Goal: Task Accomplishment & Management: Use online tool/utility

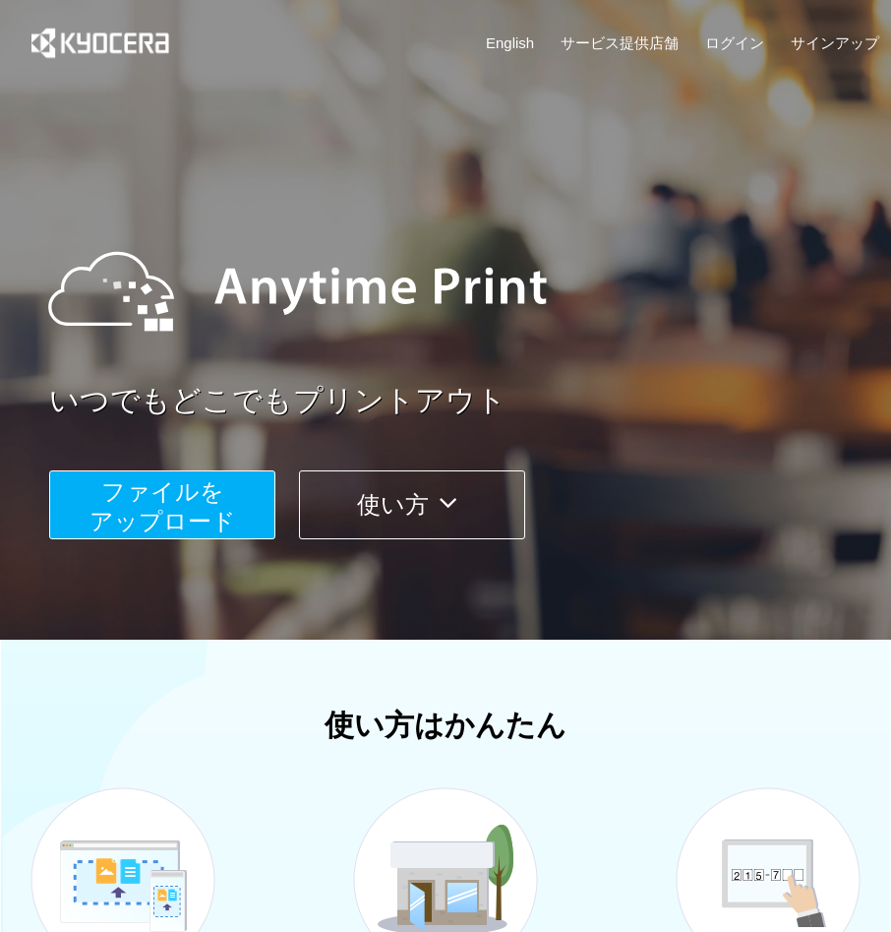
click at [203, 509] on span "ファイルを ​​アップロード" at bounding box center [163, 506] width 147 height 56
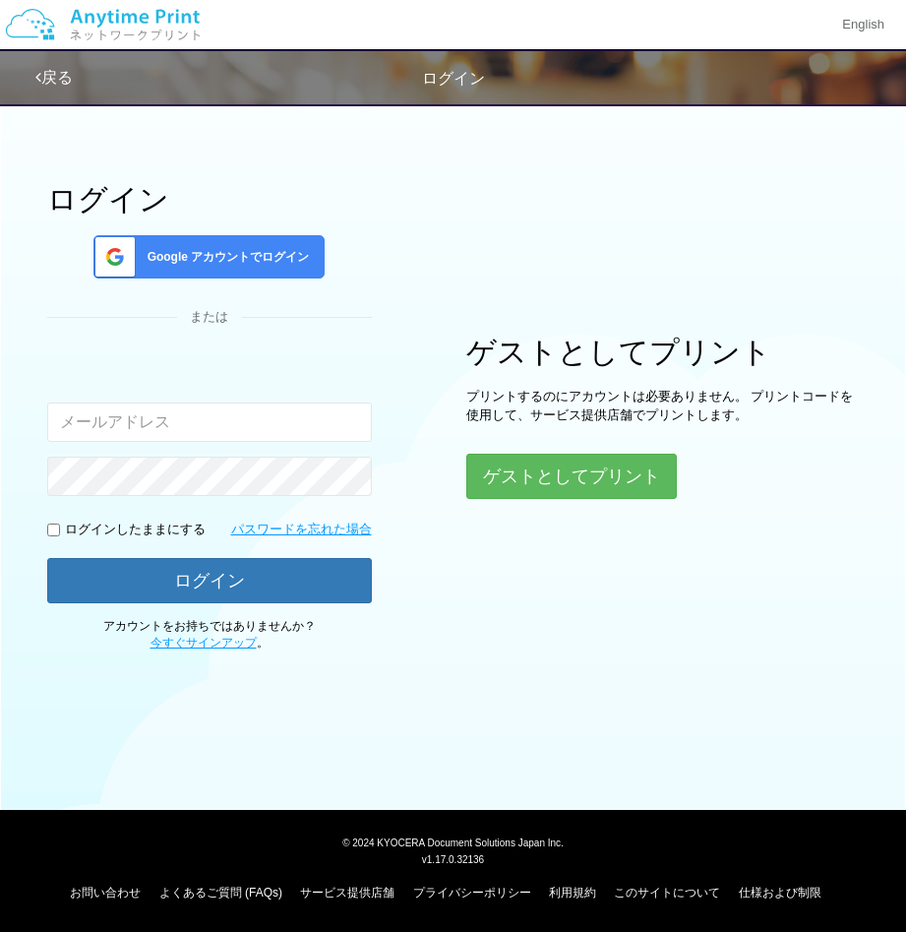
click at [203, 416] on input "email" at bounding box center [209, 421] width 325 height 39
type input "[PERSON_NAME][EMAIL_ADDRESS][DOMAIN_NAME]"
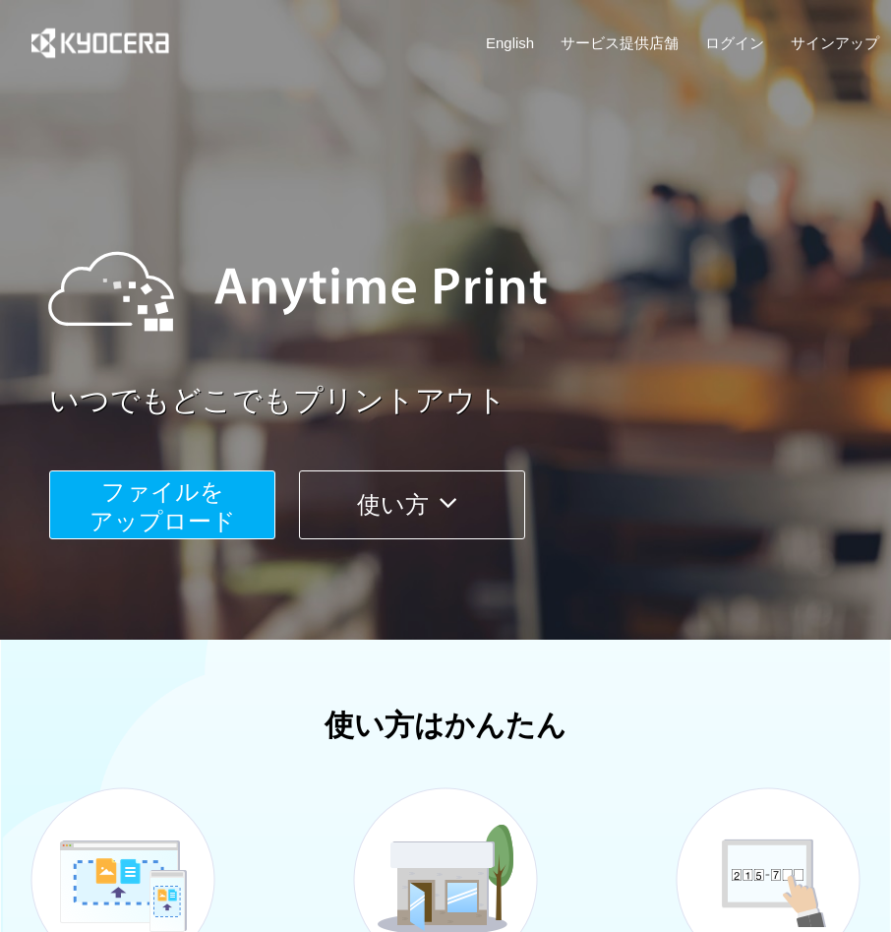
click at [225, 508] on span "ファイルを ​​アップロード" at bounding box center [163, 506] width 147 height 56
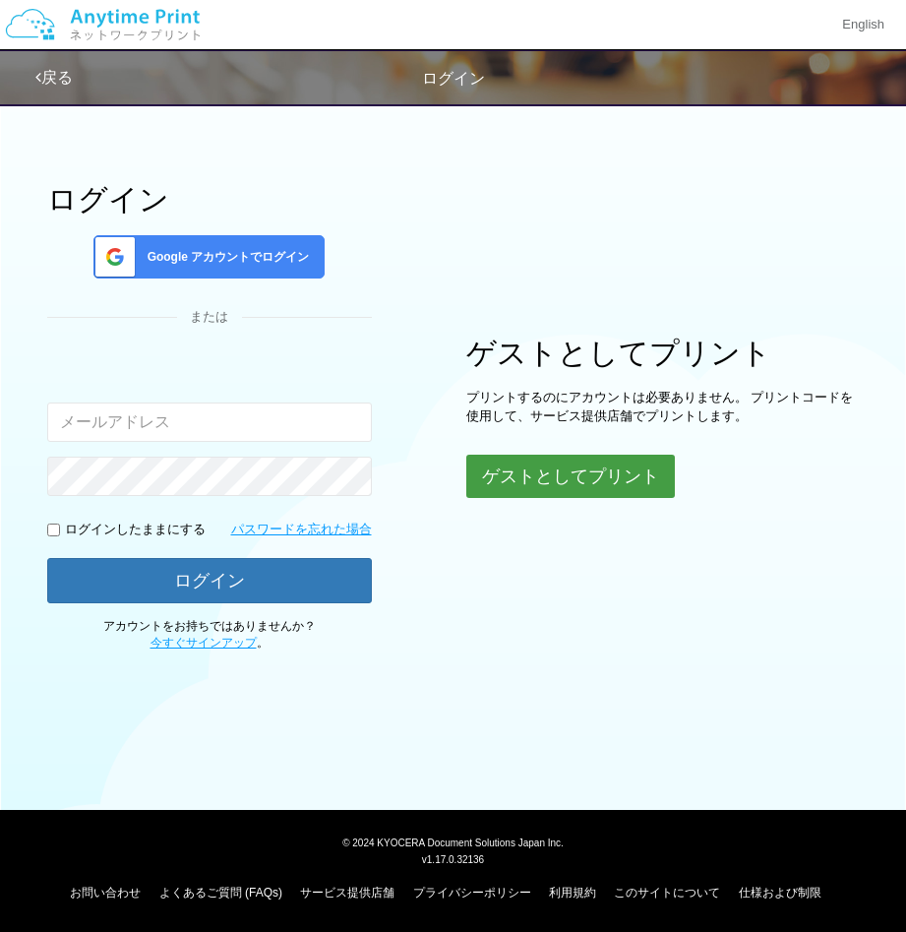
click at [571, 489] on button "ゲストとしてプリント" at bounding box center [570, 475] width 209 height 43
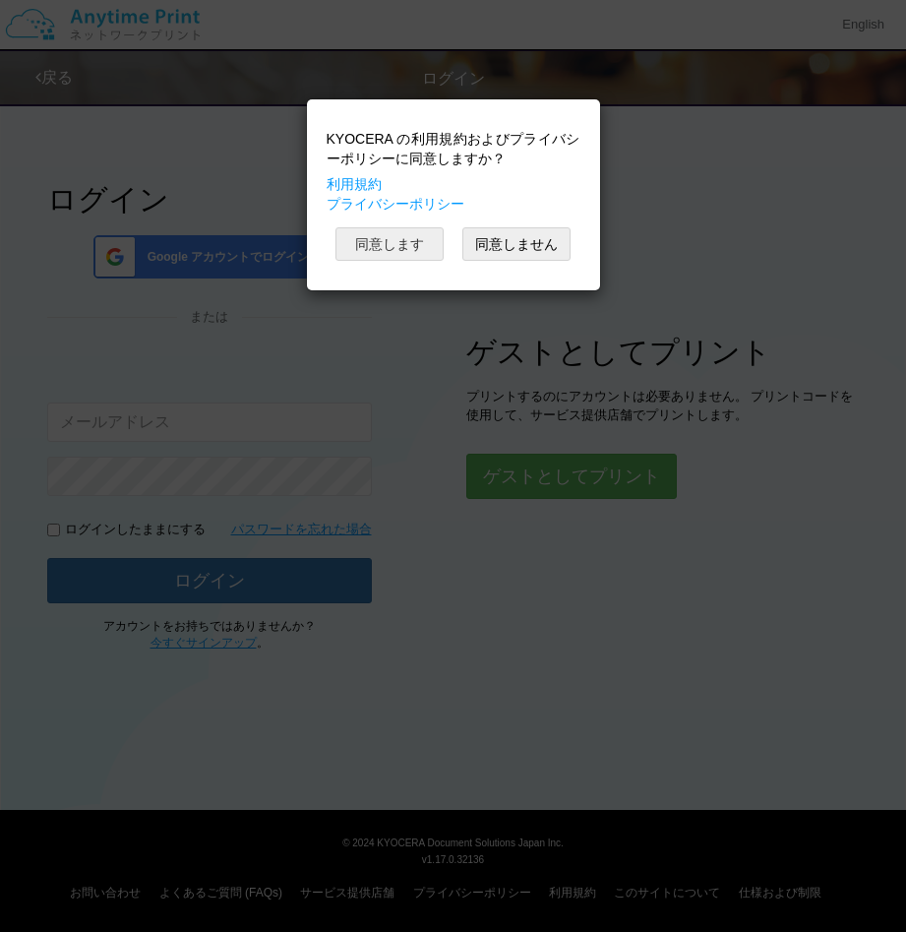
click at [372, 245] on button "同意します" at bounding box center [389, 243] width 108 height 33
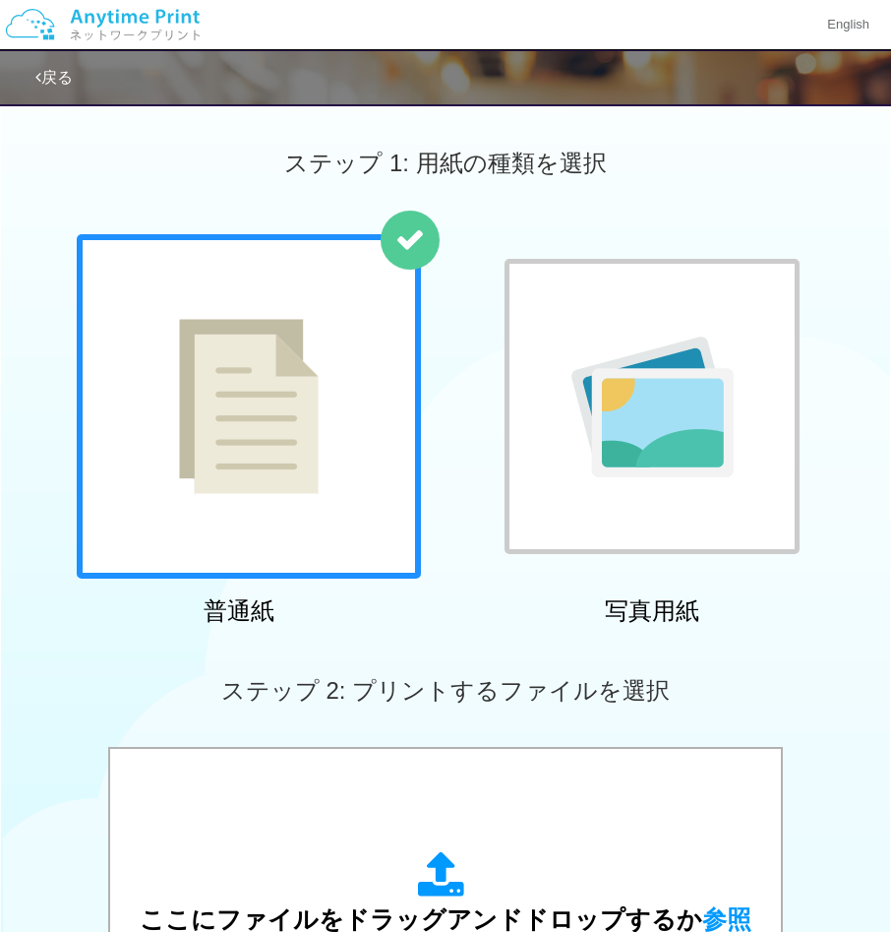
scroll to position [98, 0]
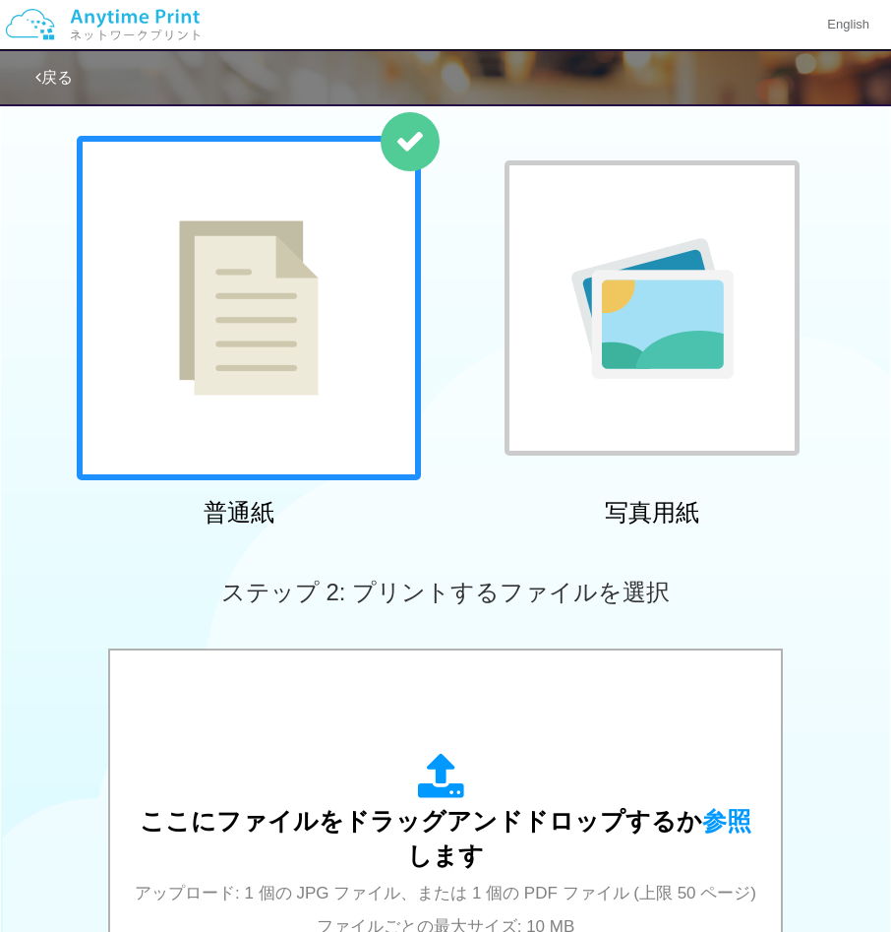
click at [313, 401] on div at bounding box center [249, 308] width 344 height 344
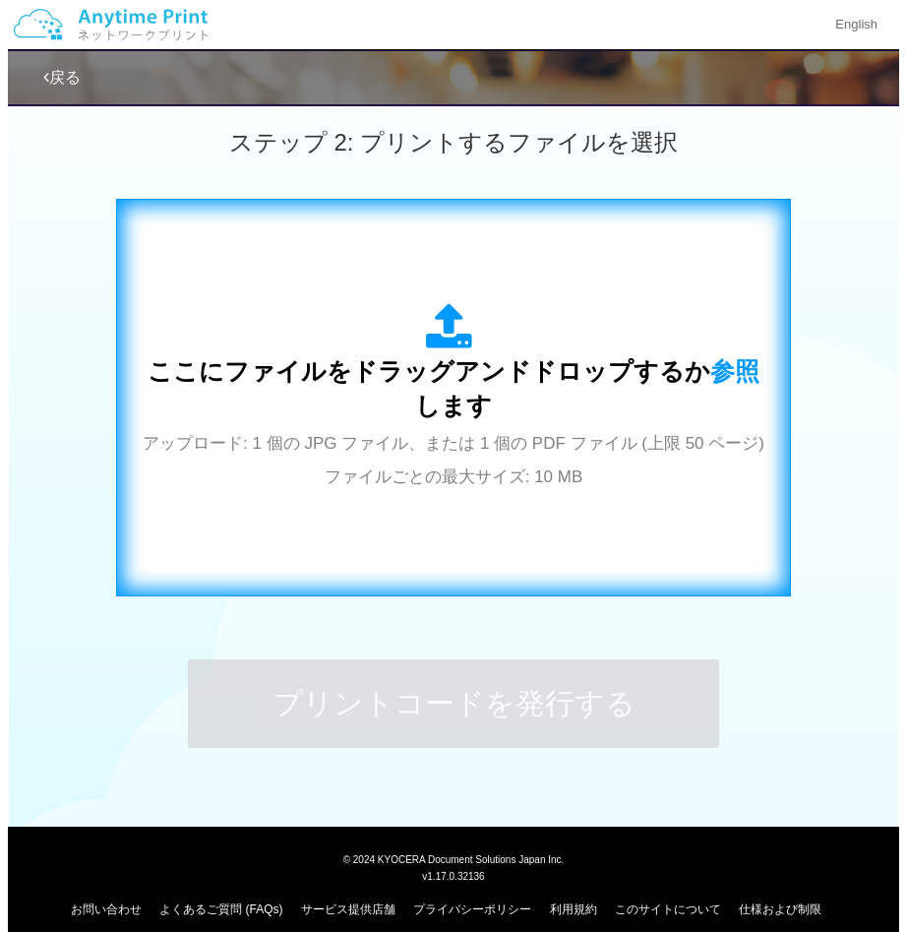
scroll to position [565, 0]
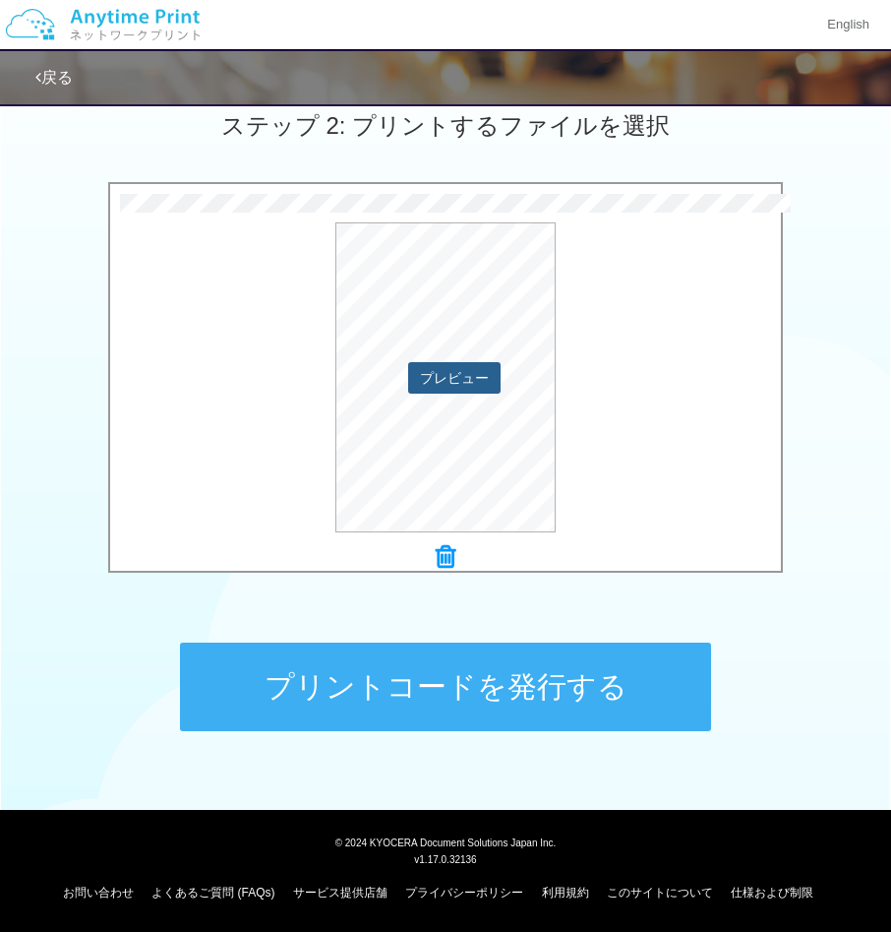
click at [462, 382] on button "プレビュー" at bounding box center [454, 377] width 92 height 31
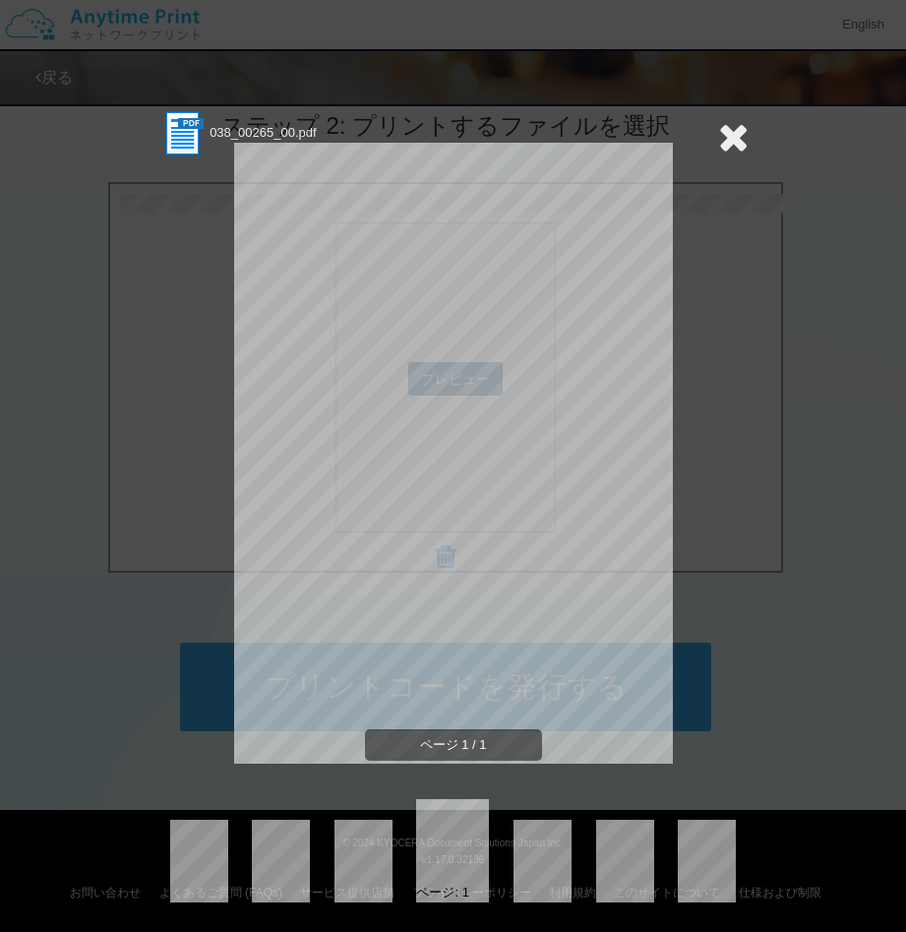
scroll to position [0, 0]
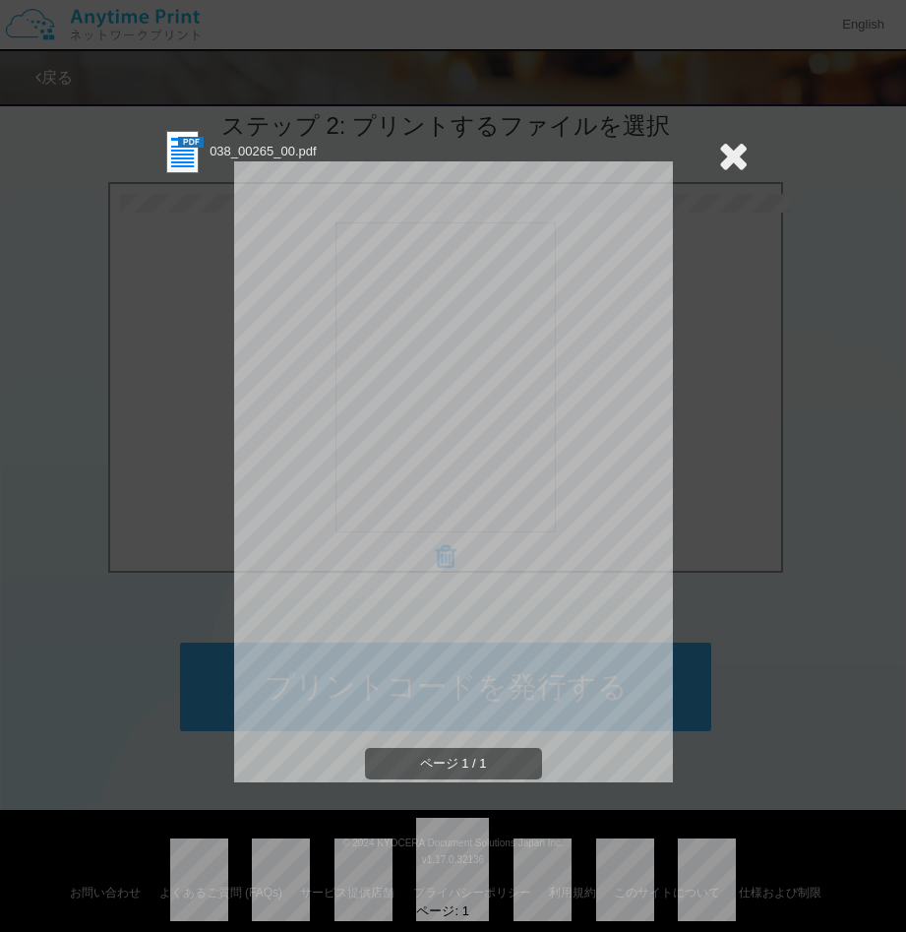
click at [723, 157] on icon at bounding box center [733, 155] width 30 height 39
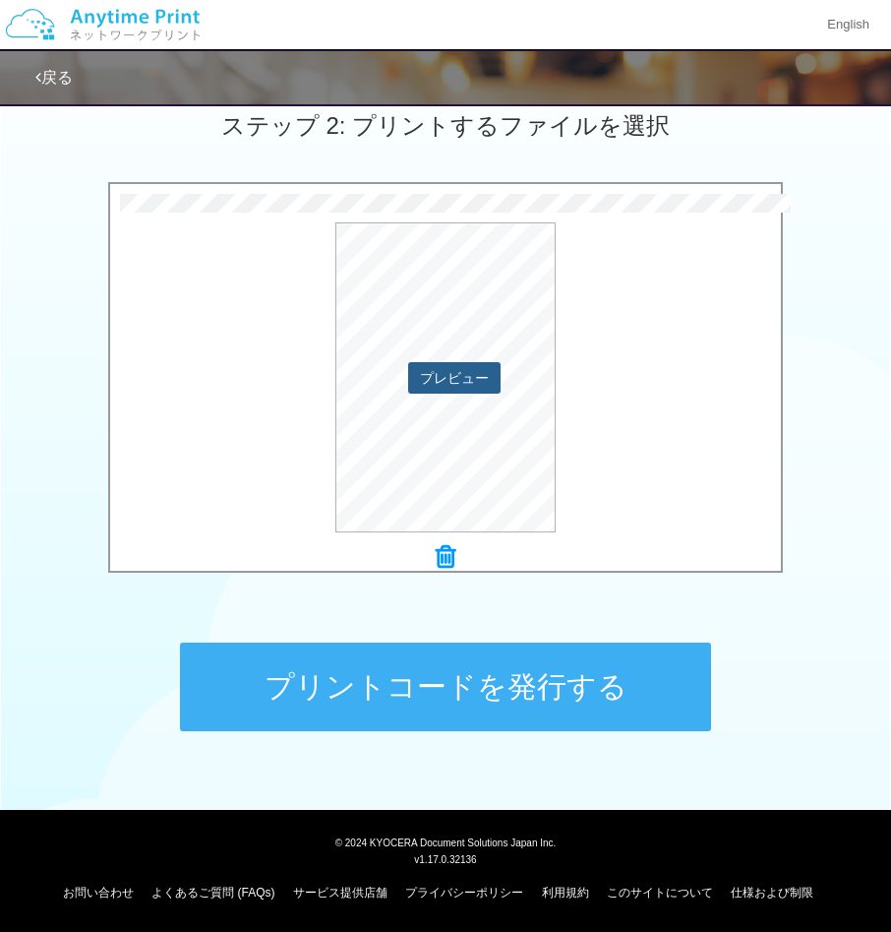
click at [444, 363] on button "プレビュー" at bounding box center [454, 377] width 92 height 31
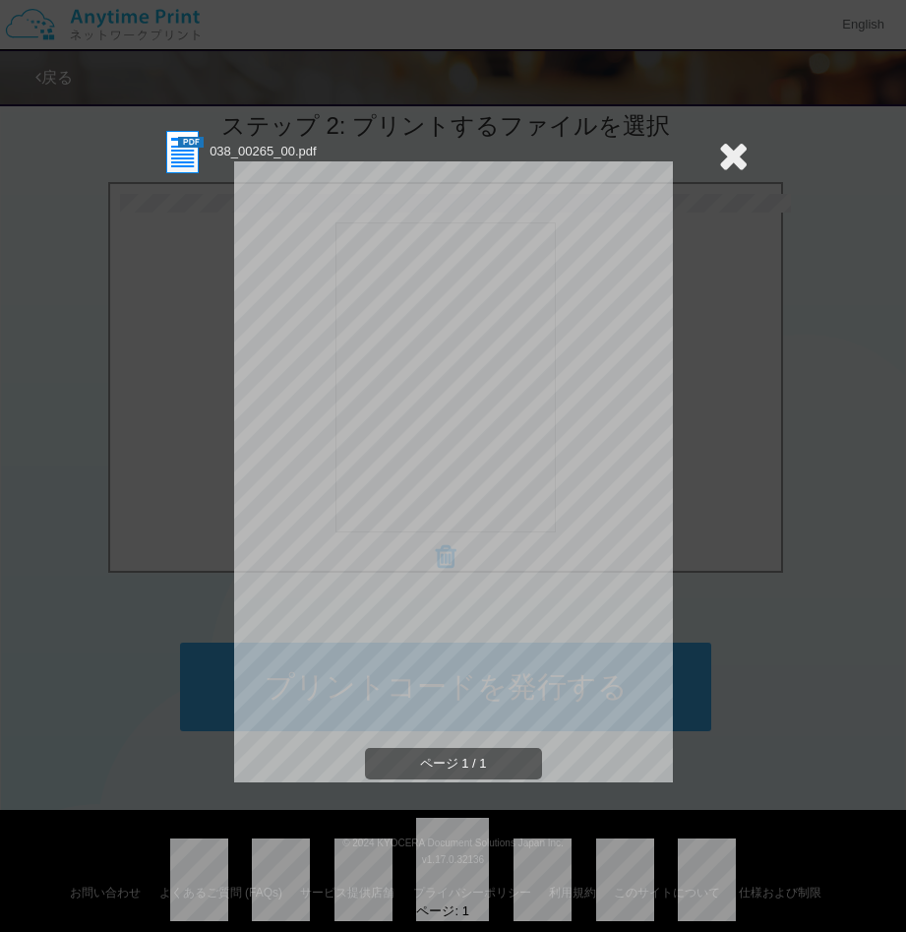
click at [718, 166] on icon at bounding box center [733, 155] width 30 height 39
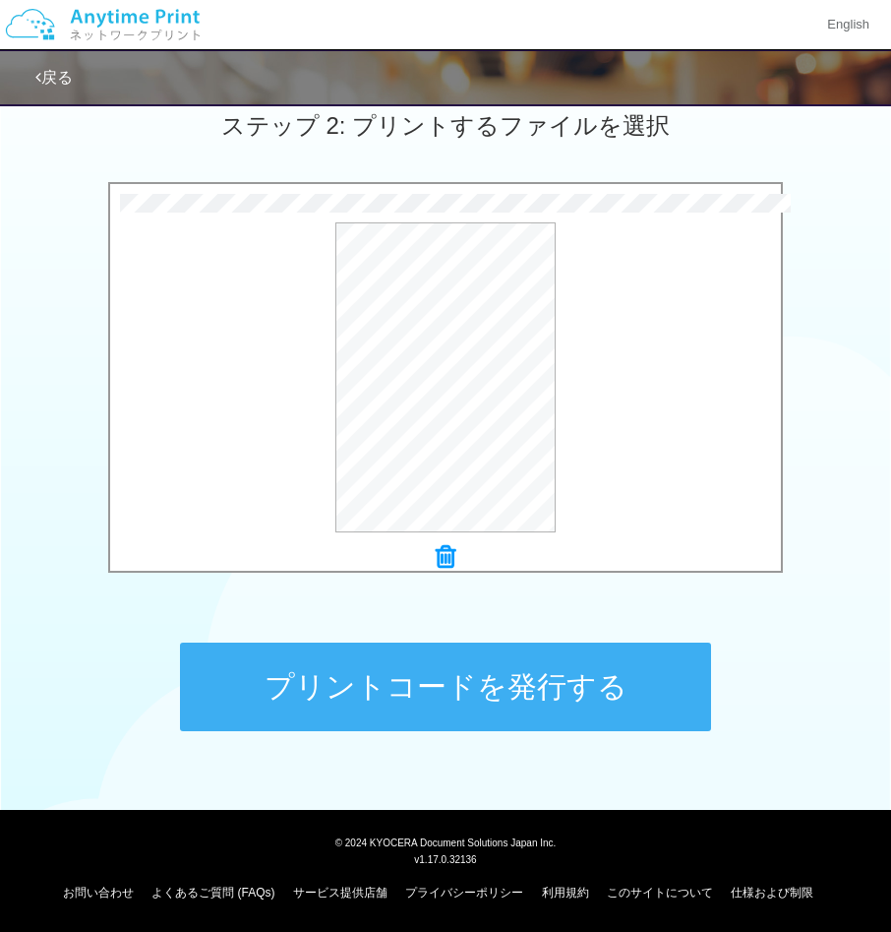
click at [496, 701] on button "プリントコードを発行する" at bounding box center [445, 686] width 531 height 89
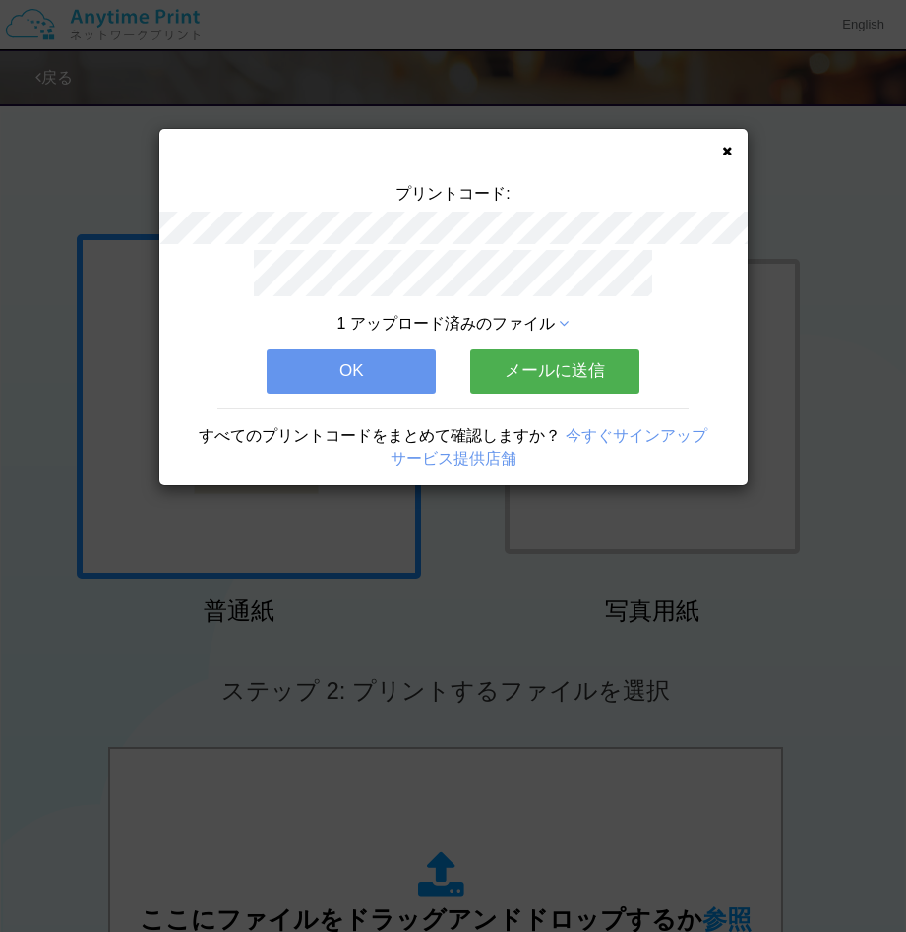
click at [362, 353] on button "OK" at bounding box center [351, 370] width 169 height 43
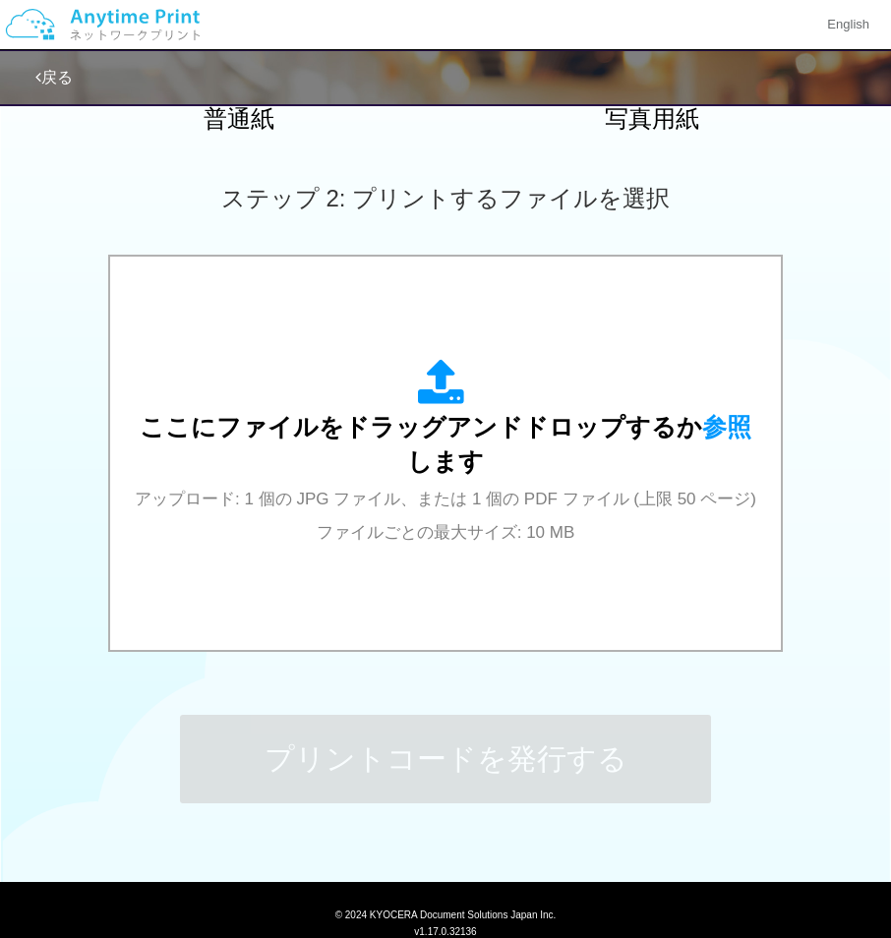
scroll to position [558, 0]
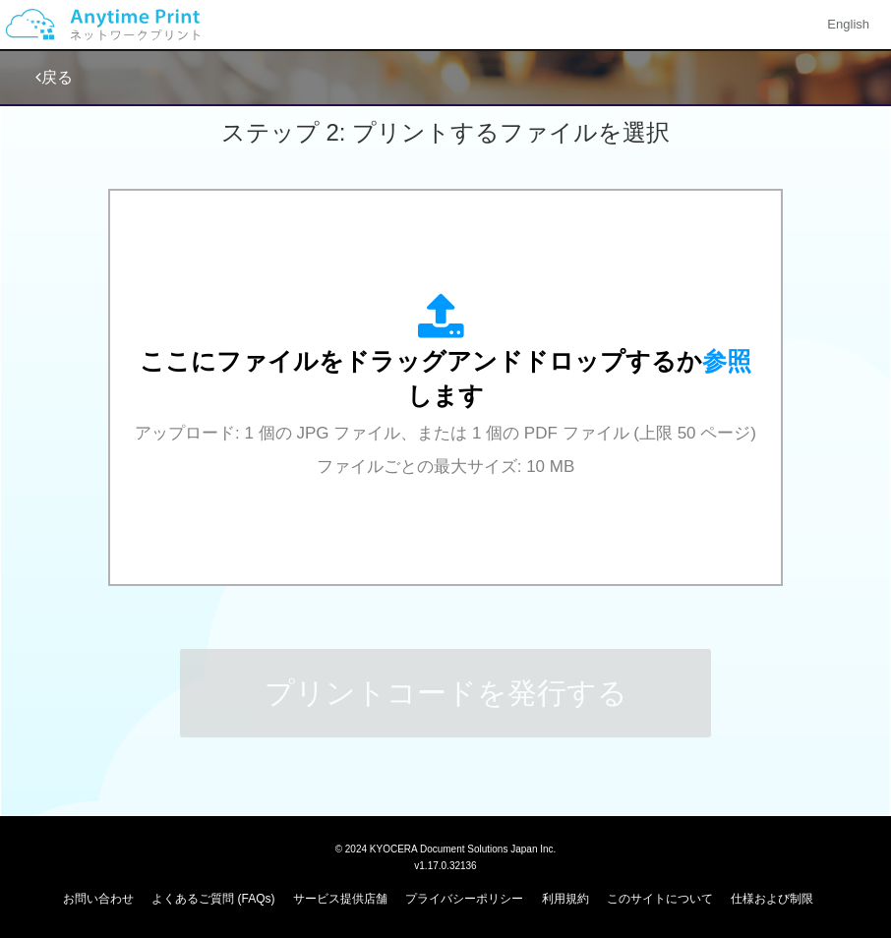
click at [57, 74] on link "戻る" at bounding box center [53, 77] width 37 height 17
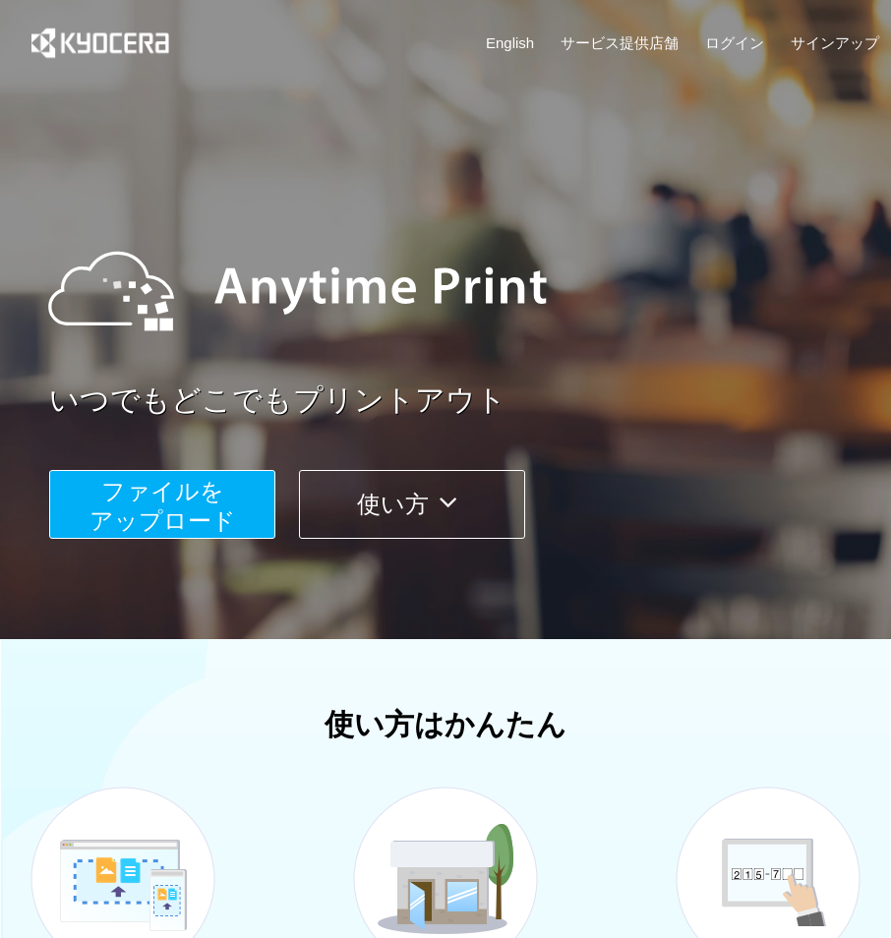
click at [461, 500] on icon at bounding box center [448, 503] width 38 height 30
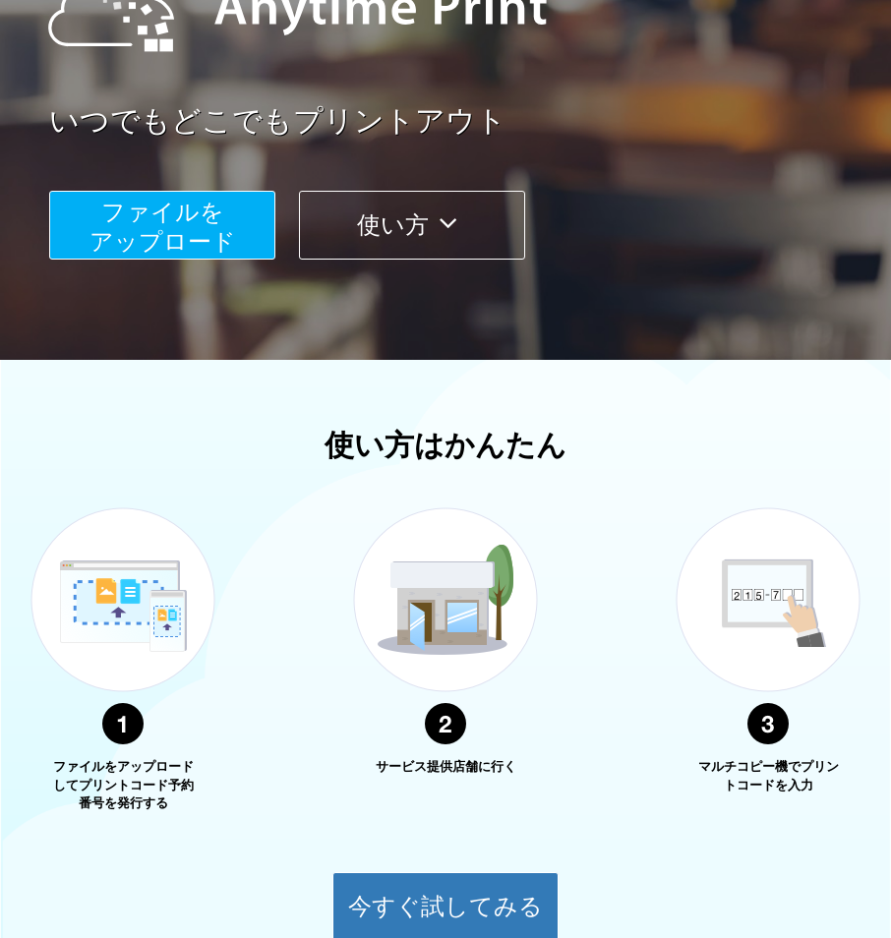
click at [418, 231] on button "使い方" at bounding box center [412, 225] width 226 height 69
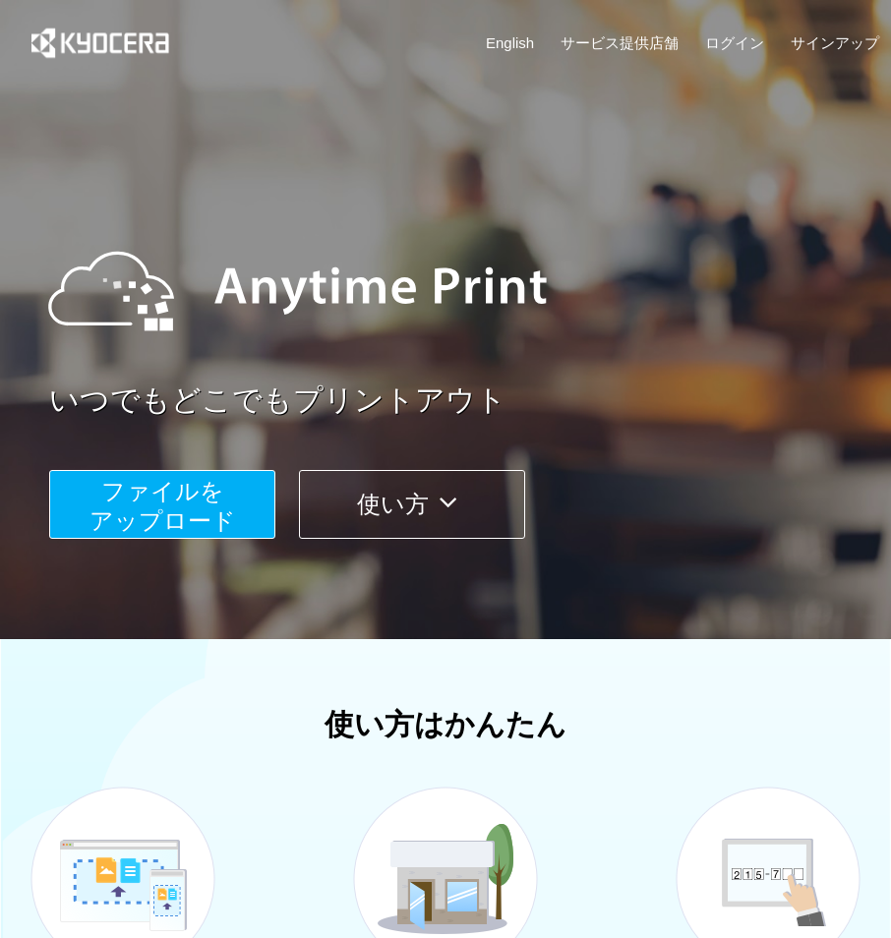
click at [520, 43] on link "English" at bounding box center [510, 42] width 48 height 21
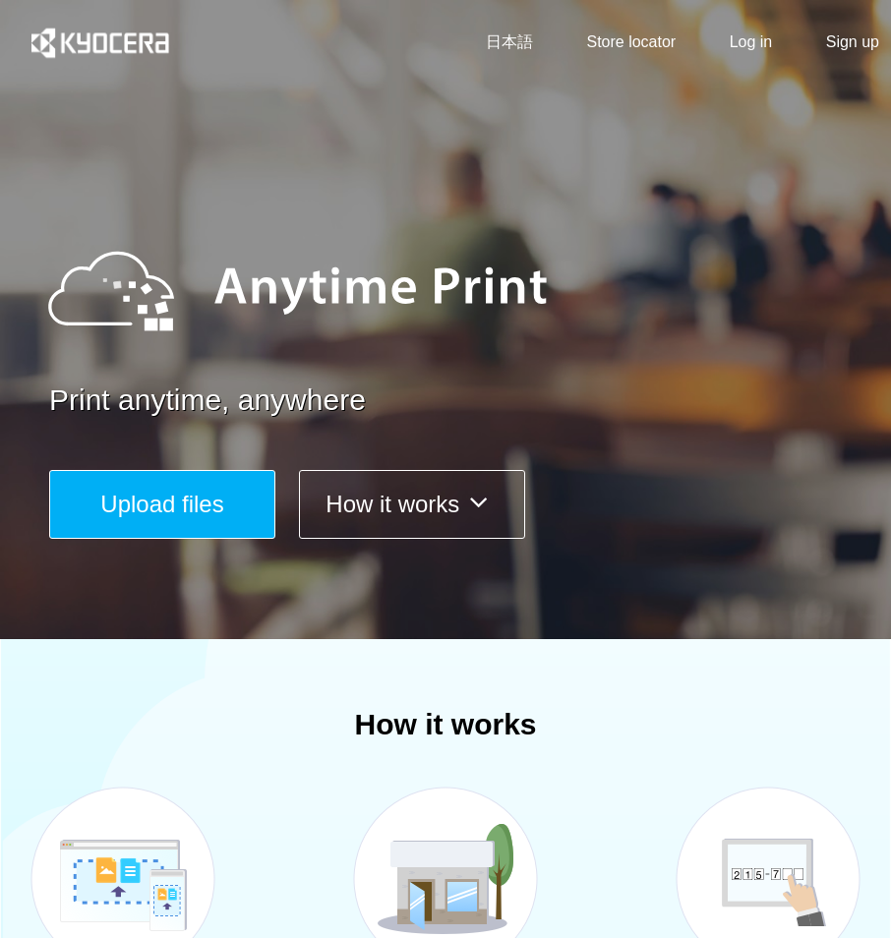
click at [514, 44] on link "日本語" at bounding box center [509, 42] width 47 height 23
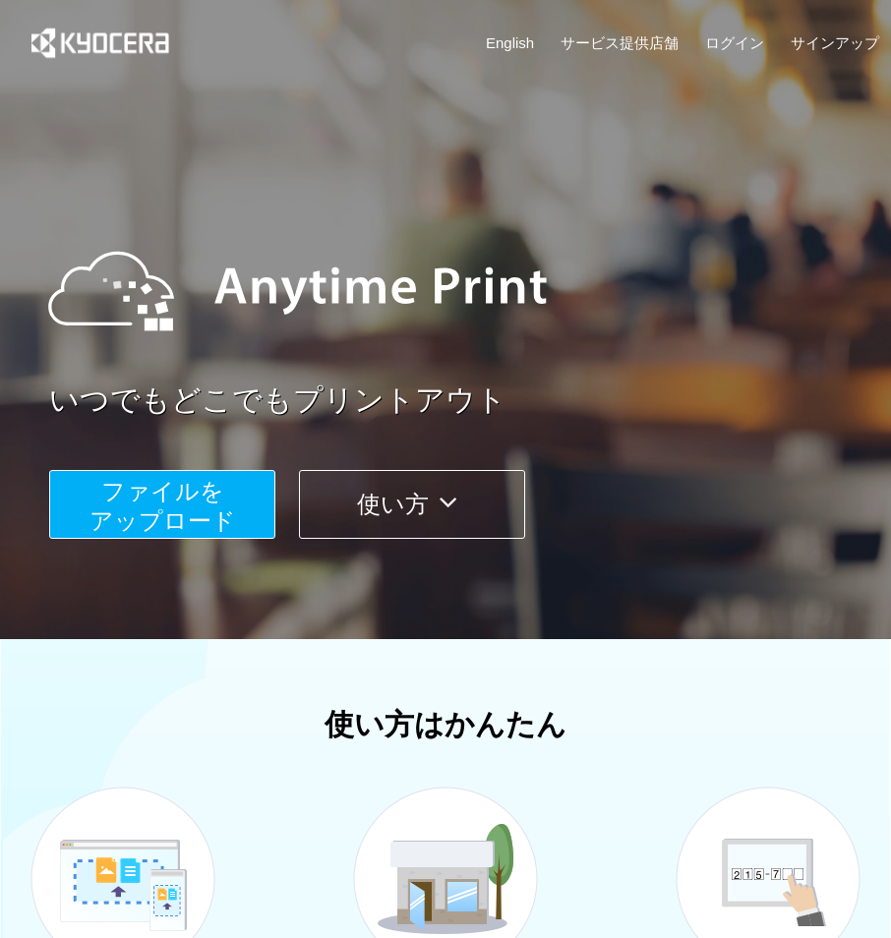
click at [92, 498] on button "ファイルを ​​アップロード" at bounding box center [162, 504] width 226 height 69
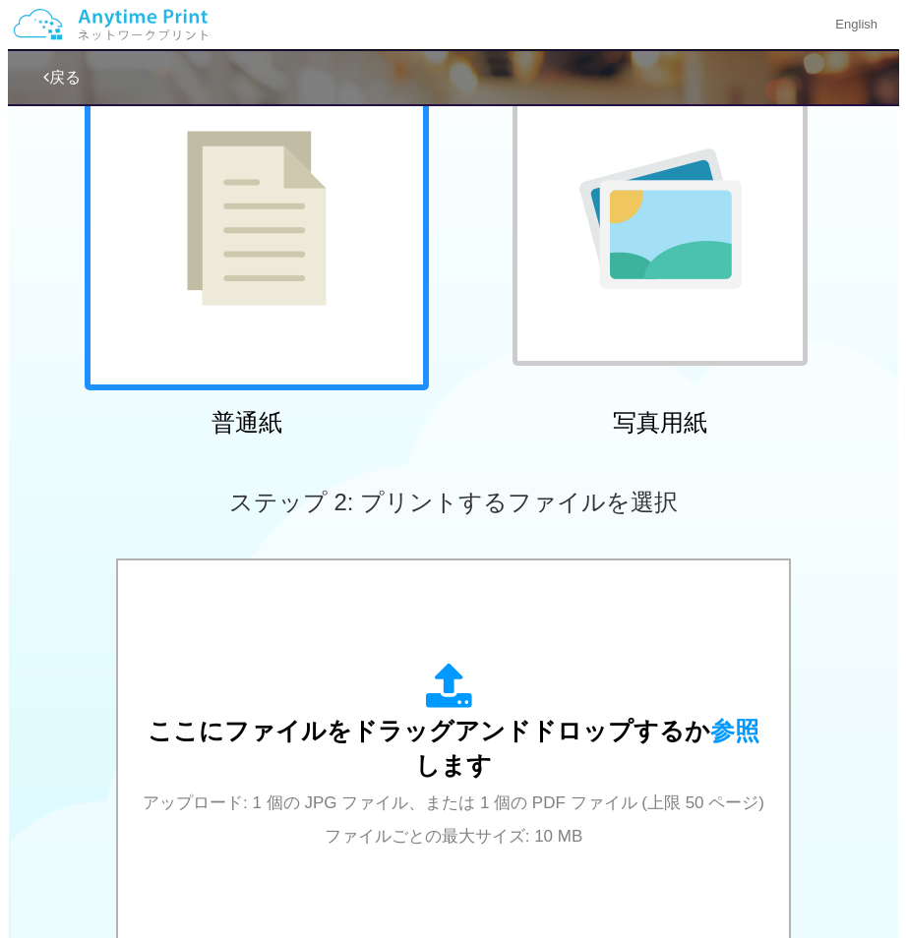
scroll to position [393, 0]
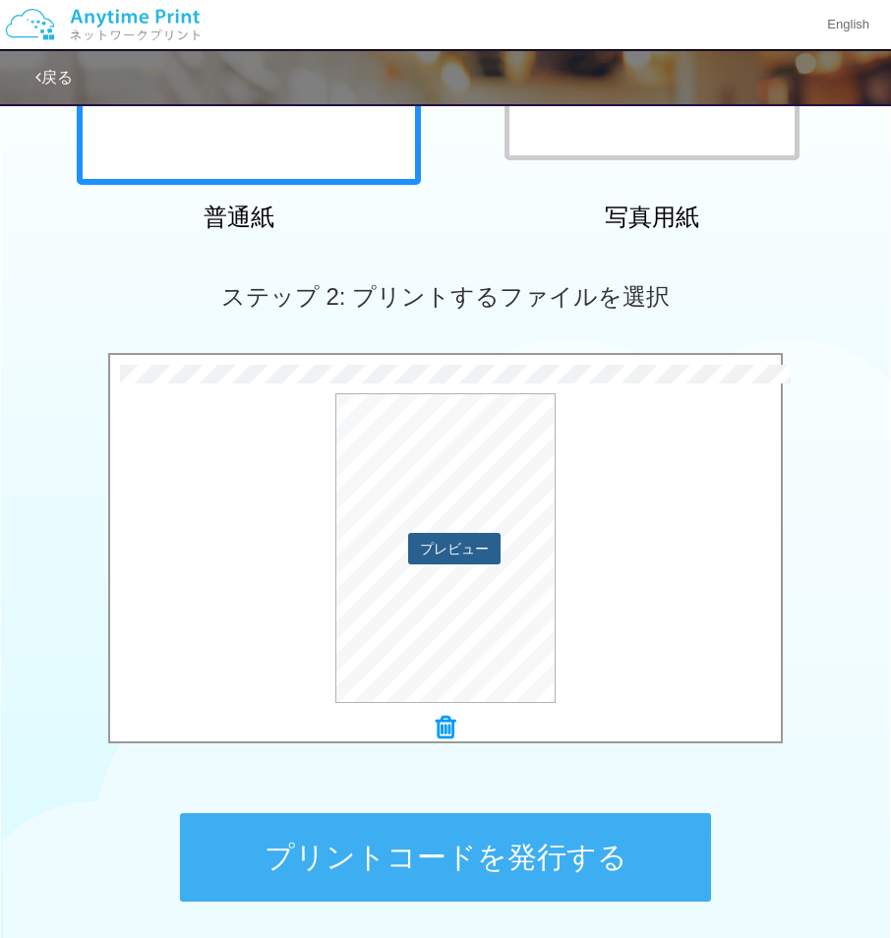
click at [447, 551] on button "プレビュー" at bounding box center [454, 548] width 92 height 31
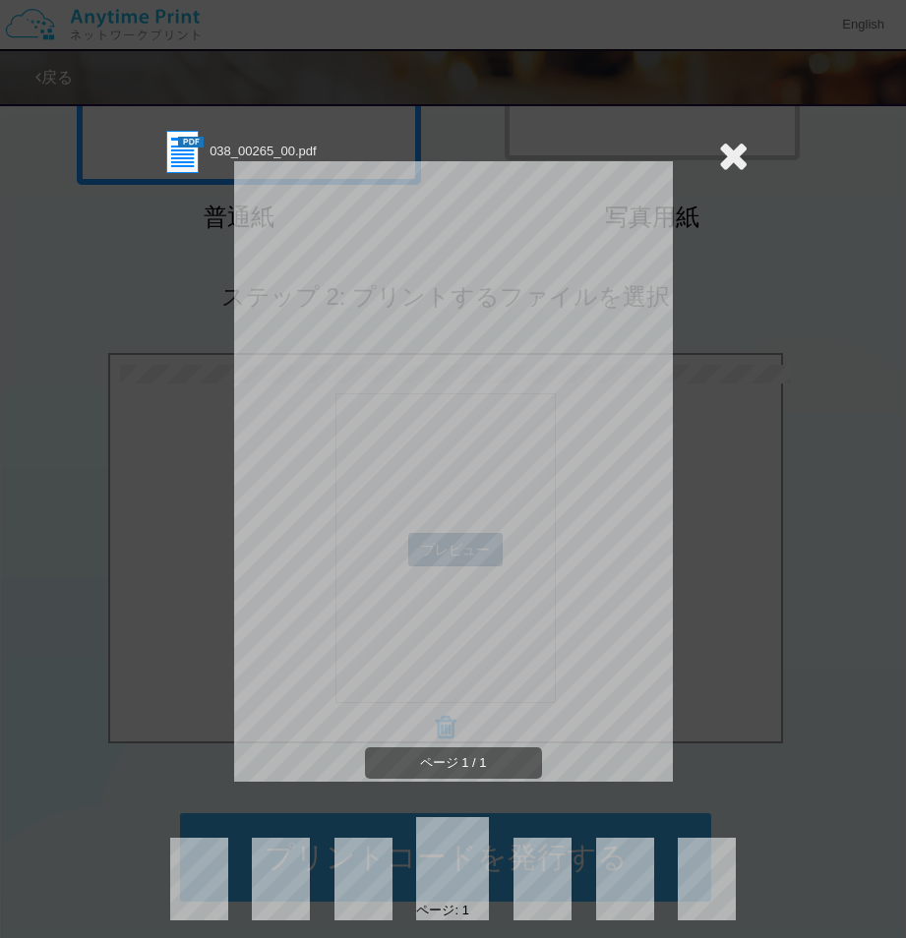
scroll to position [12, 0]
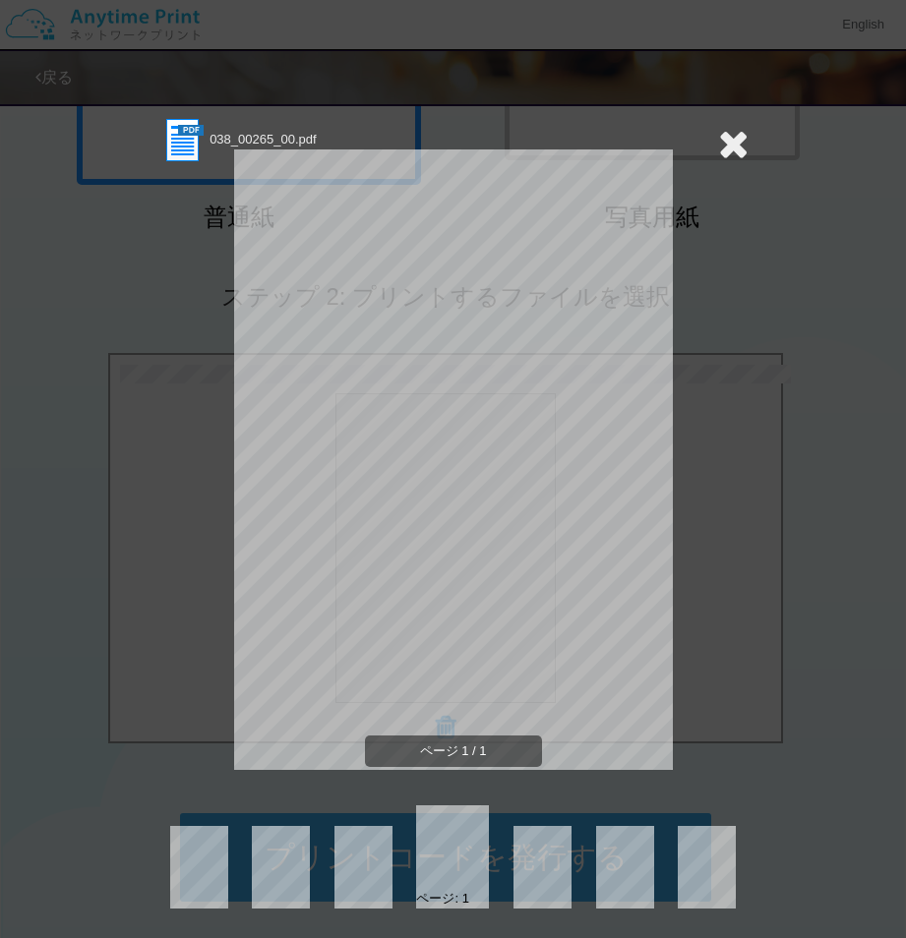
click at [454, 900] on div "ページ: 1" at bounding box center [442, 899] width 52 height 19
click at [454, 891] on div "ページ: 1" at bounding box center [442, 899] width 52 height 19
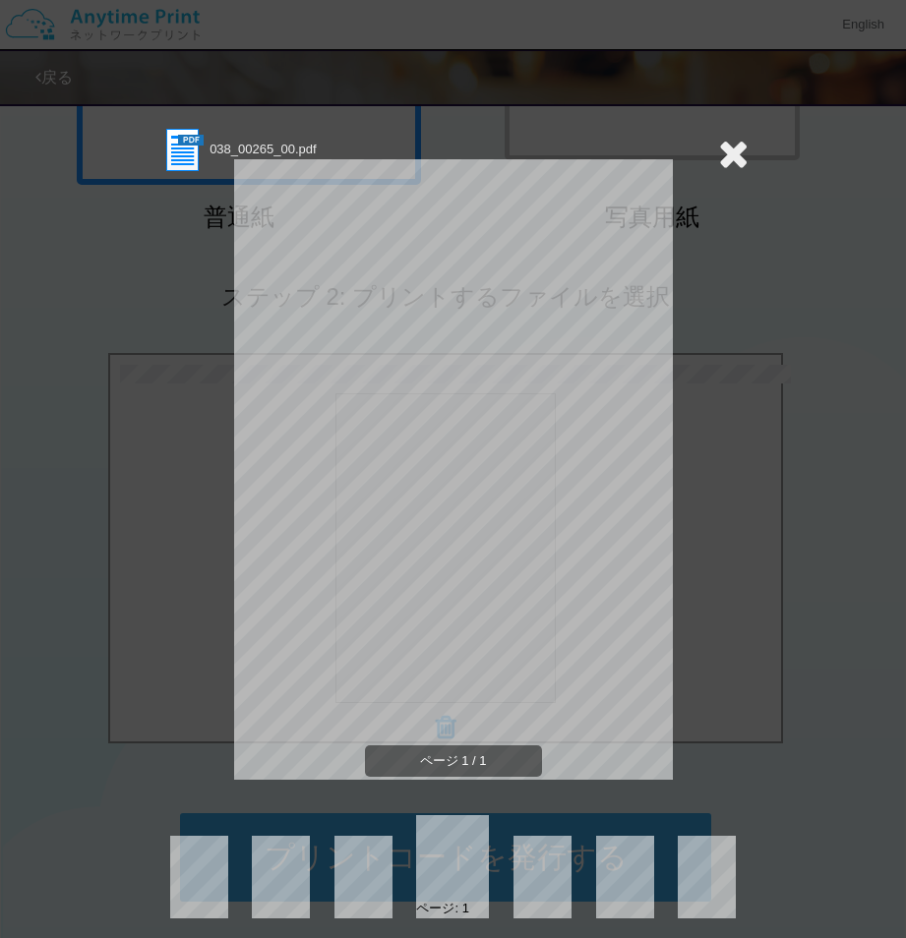
scroll to position [0, 0]
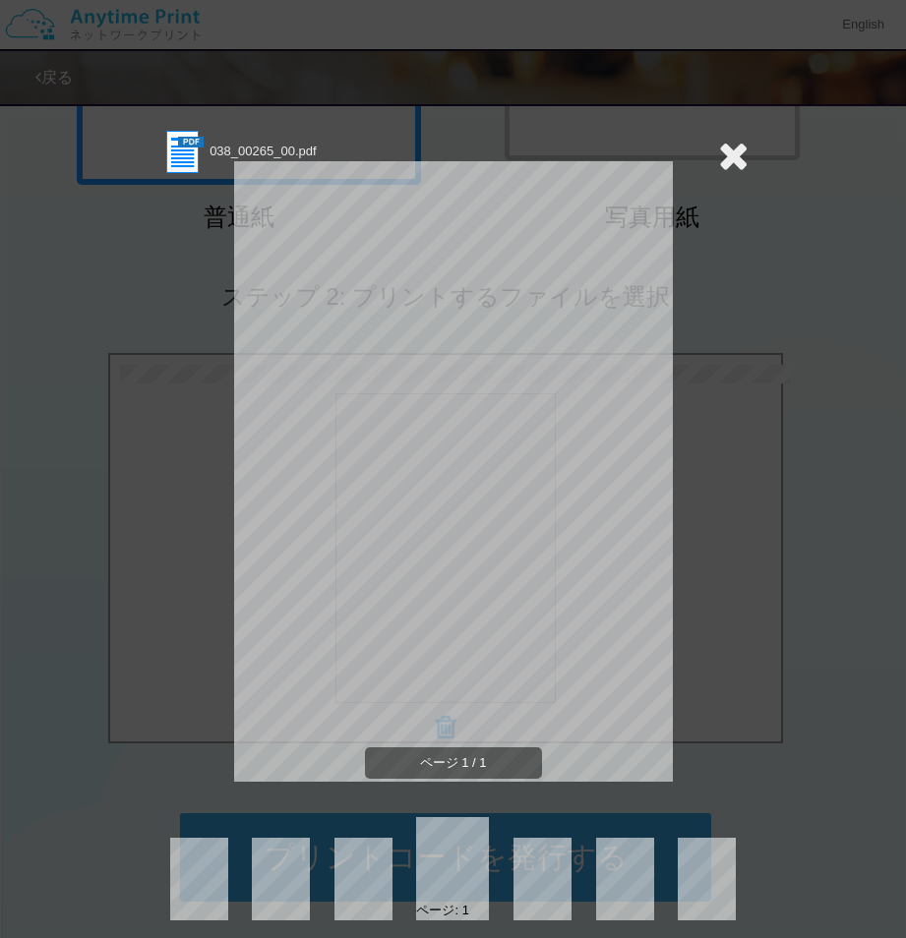
click at [169, 149] on img at bounding box center [182, 152] width 48 height 48
